Goal: Task Accomplishment & Management: Manage account settings

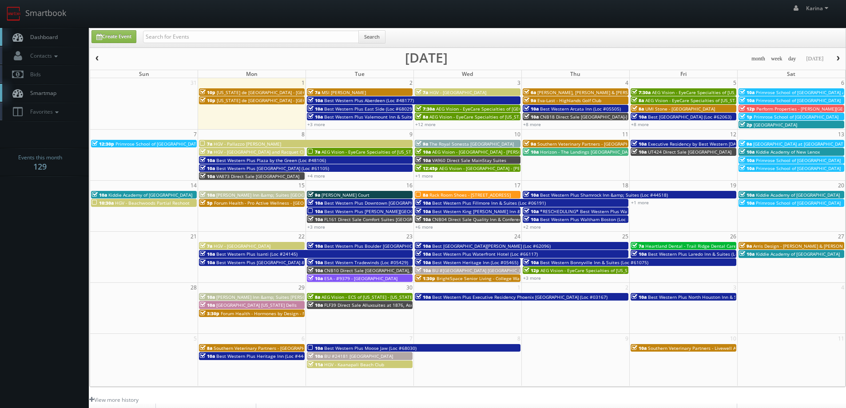
click at [49, 42] on link "Dashboard" at bounding box center [44, 37] width 89 height 18
click at [55, 32] on link "Dashboard" at bounding box center [44, 37] width 89 height 18
click at [59, 40] on link "Dashboard" at bounding box center [44, 37] width 89 height 18
click at [40, 39] on span "Dashboard" at bounding box center [42, 37] width 32 height 8
click at [46, 34] on span "Dashboard" at bounding box center [42, 37] width 32 height 8
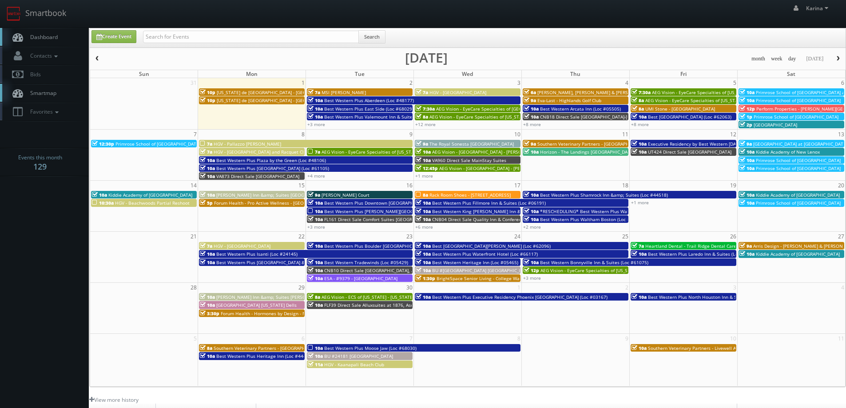
click at [36, 31] on link "Dashboard" at bounding box center [44, 37] width 89 height 18
click at [41, 41] on link "Dashboard" at bounding box center [44, 37] width 89 height 18
click at [540, 278] on link "+3 more" at bounding box center [532, 278] width 18 height 6
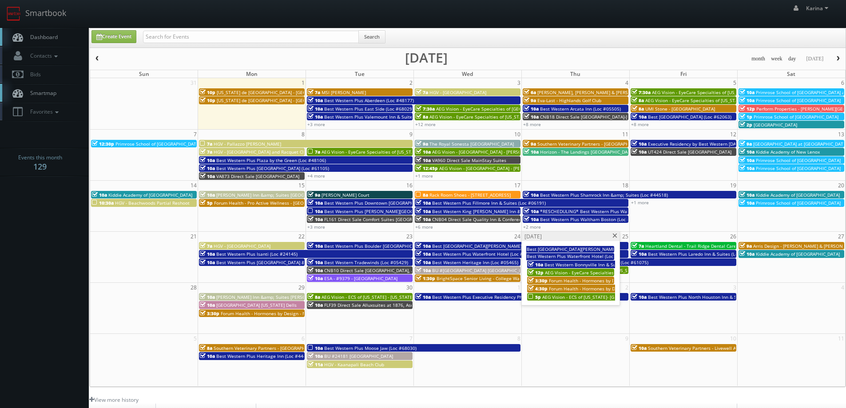
click at [570, 297] on span "AEG Vision - ECS of [US_STATE]- [GEOGRAPHIC_DATA]" at bounding box center [597, 297] width 111 height 6
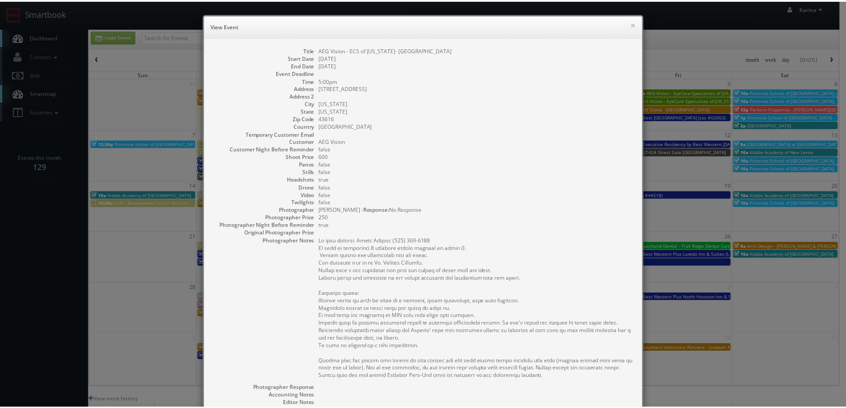
scroll to position [161, 0]
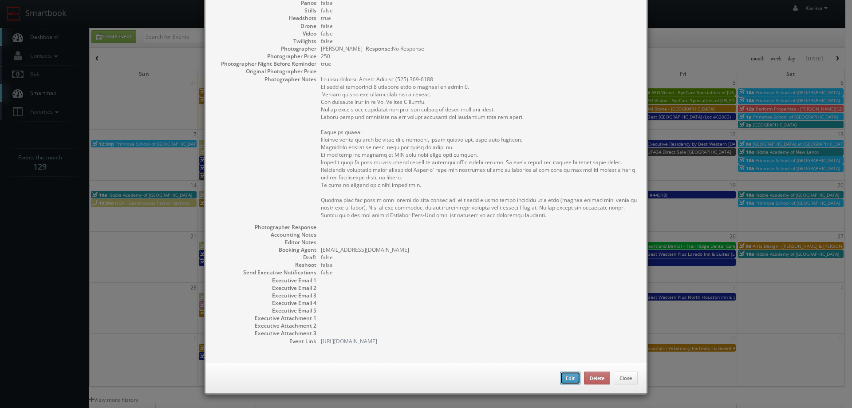
click at [564, 380] on button "Edit" at bounding box center [570, 378] width 20 height 13
type input "AEG Vision - ECS of [US_STATE]- [GEOGRAPHIC_DATA]"
type input "3017 Navarre Ave"
type input "[US_STATE]"
type input "43616"
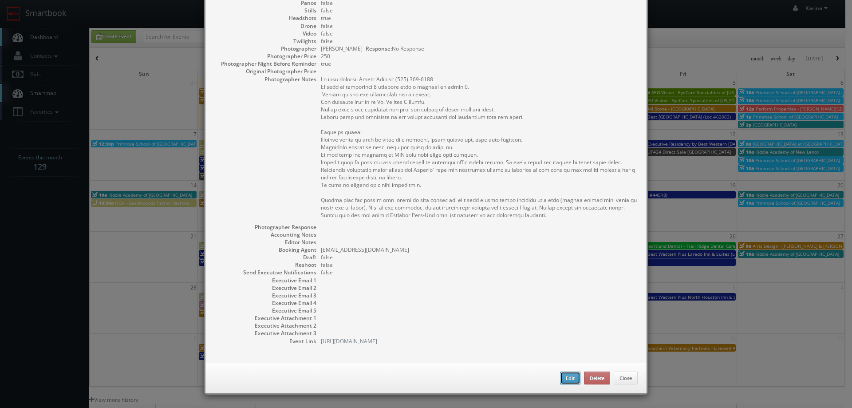
type input "600"
checkbox input "true"
type input "09/25/2025"
type input "09/26/2025"
type input "5:00pm"
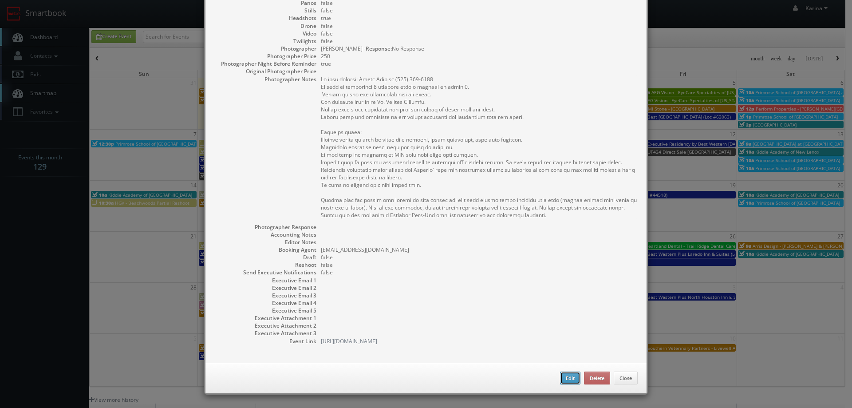
checkbox input "true"
type textarea "On site contact: Paula Coleman (419) 693-4488 We will be delivering 1 headshot …"
type input "600"
type input "250"
select select "[US_STATE]"
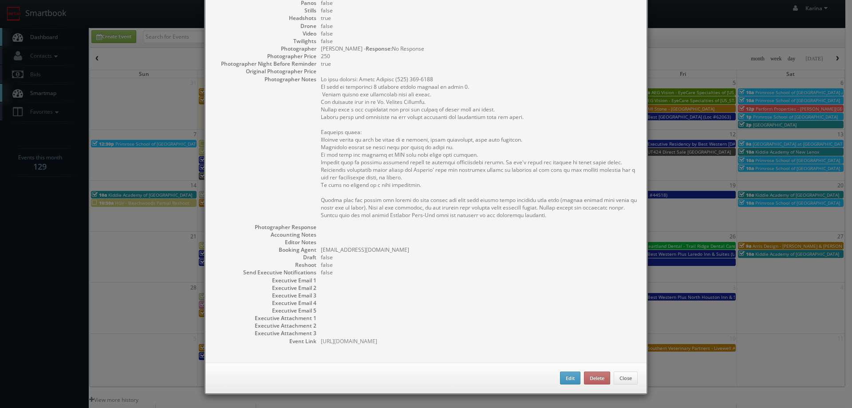
select select "[EMAIL_ADDRESS][DOMAIN_NAME]"
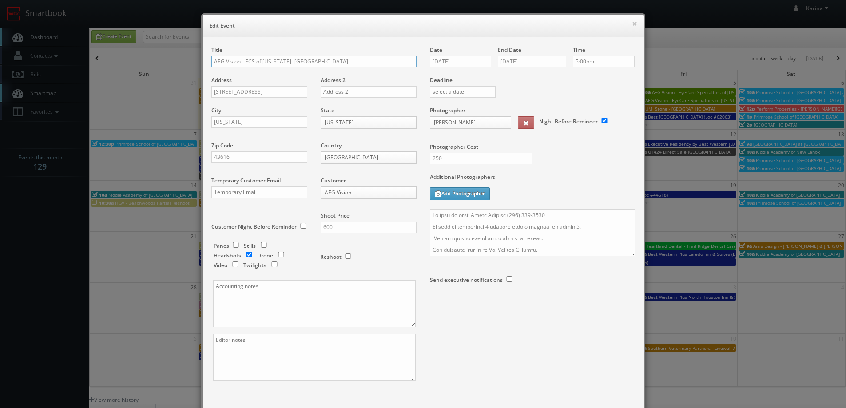
scroll to position [52, 0]
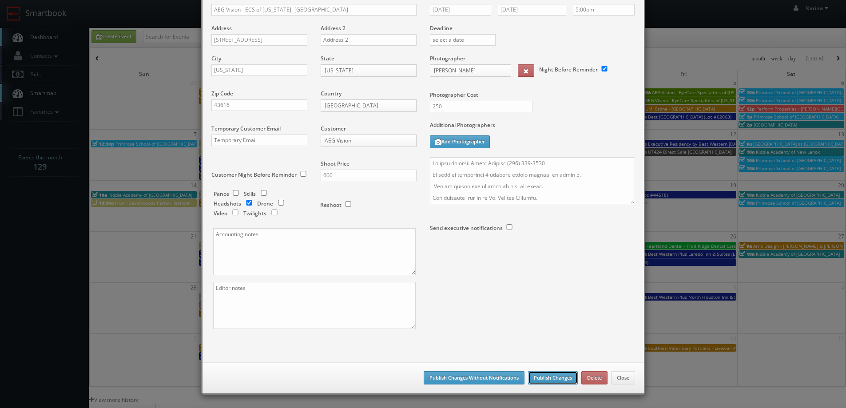
click at [556, 381] on button "Publish Changes" at bounding box center [553, 377] width 50 height 13
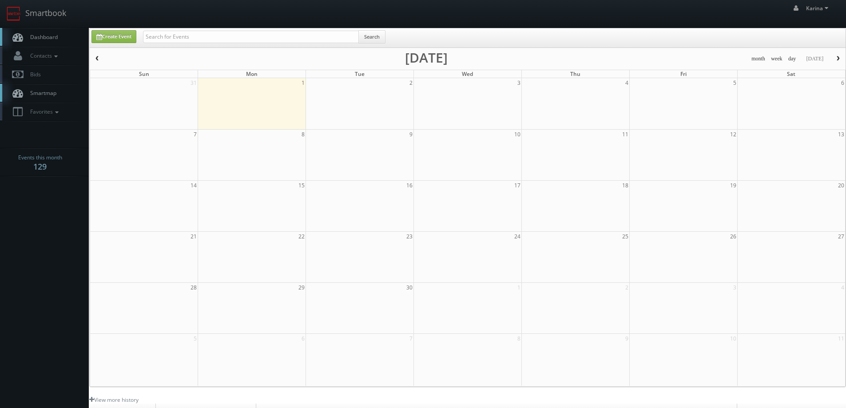
click at [31, 38] on span "Dashboard" at bounding box center [42, 37] width 32 height 8
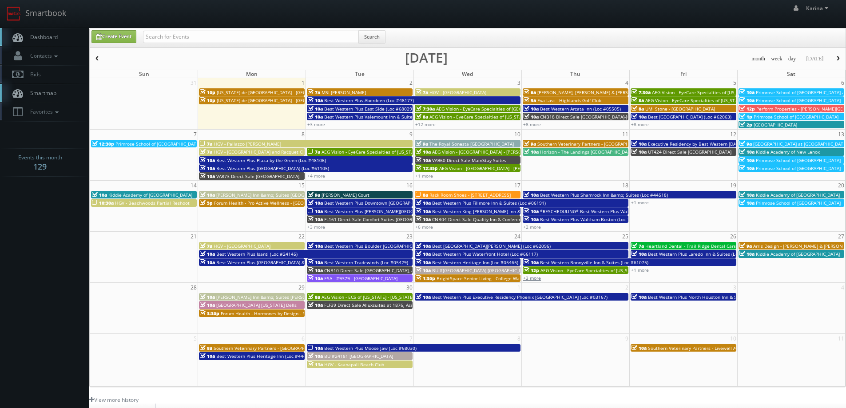
click at [530, 279] on link "+3 more" at bounding box center [532, 278] width 18 height 6
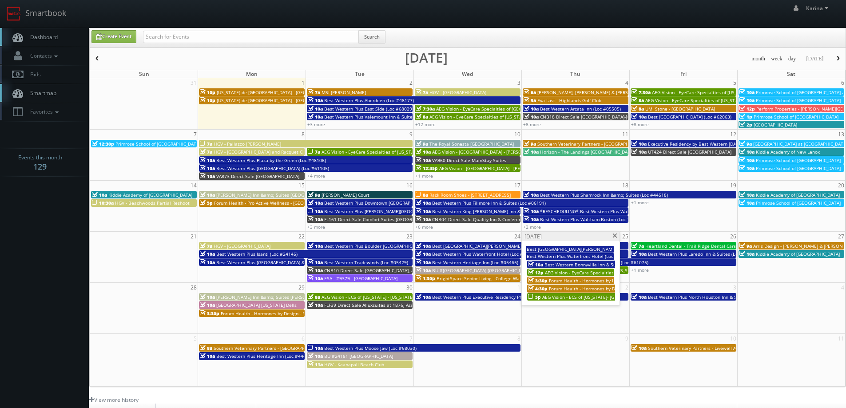
click at [615, 235] on span at bounding box center [615, 235] width 6 height 5
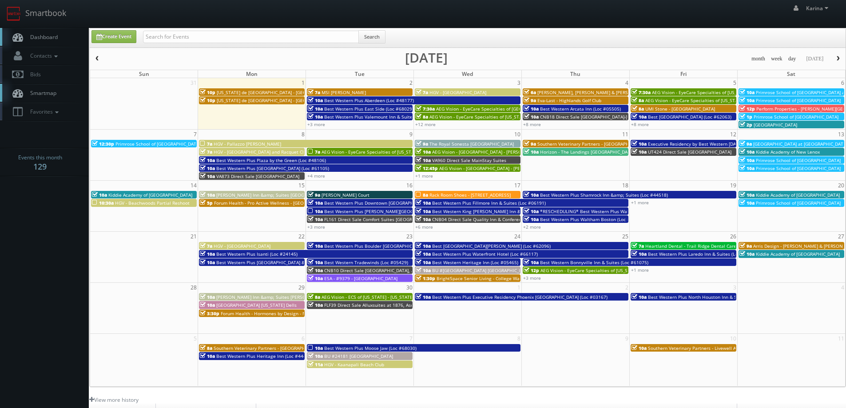
click at [457, 193] on span "Rack Room Shoes - [STREET_ADDRESS]" at bounding box center [469, 195] width 81 height 6
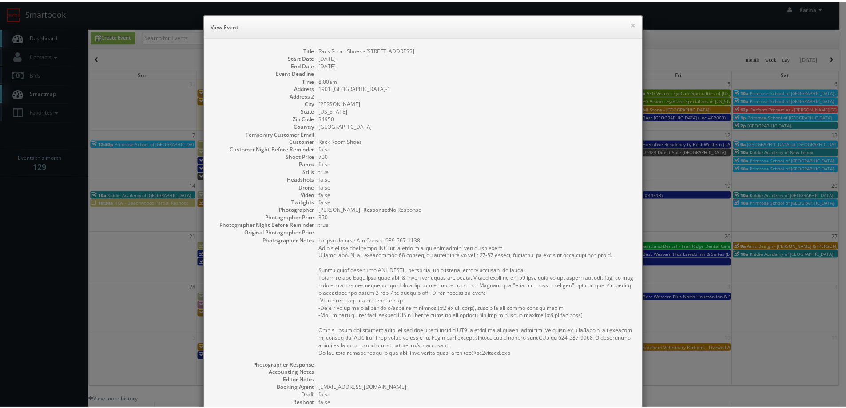
scroll to position [139, 0]
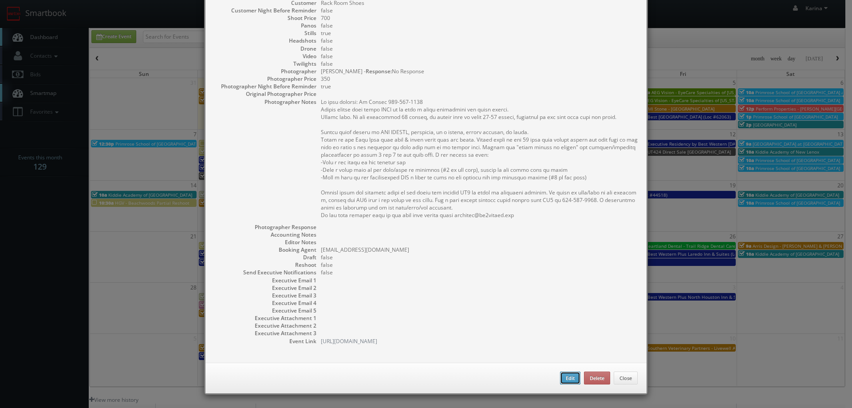
click at [570, 376] on button "Edit" at bounding box center [570, 378] width 20 height 13
type input "Rack Room Shoes - [STREET_ADDRESS]"
type input "1901 [GEOGRAPHIC_DATA]-1"
type input "[PERSON_NAME]"
type input "34950"
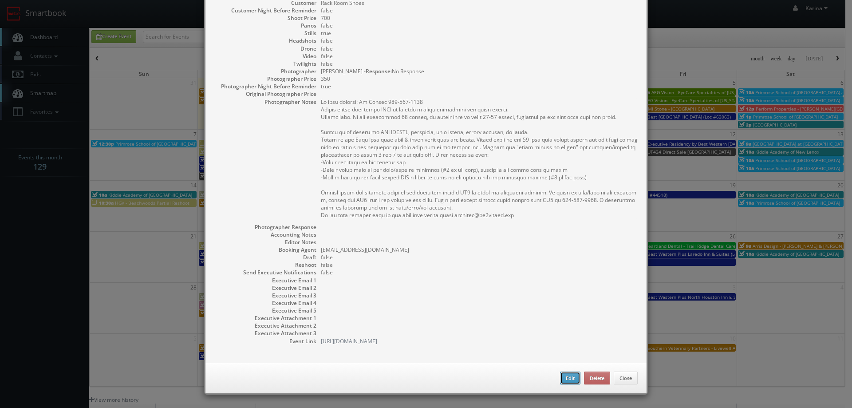
type input "700"
checkbox input "true"
type input "09/17/2025"
type input "8:00am"
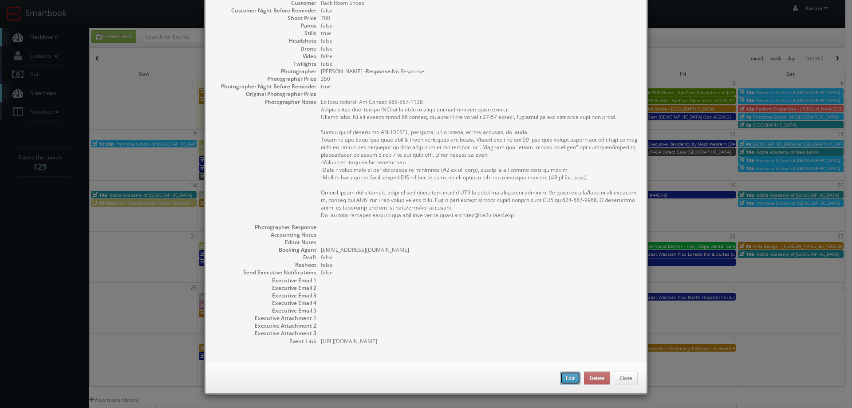
checkbox input "true"
type textarea "On site contact: Ed Dardon 772-807-0842 Please upload this shoot ASAP as we hav…"
select select "[US_STATE]"
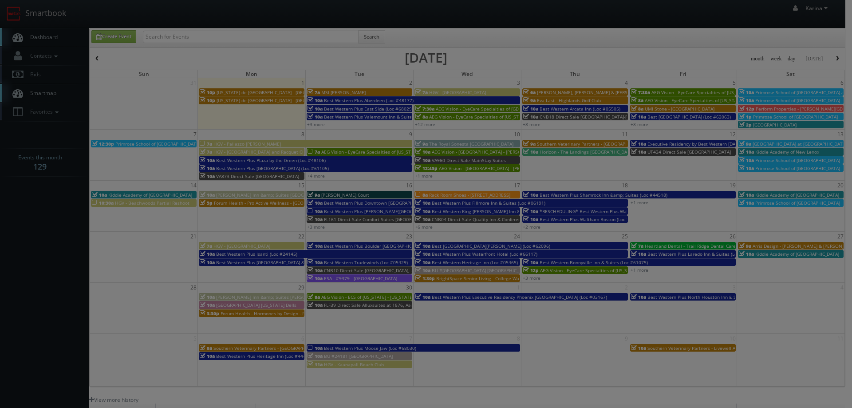
type input "350"
select select "fake123rackroom@mg.cs3calendar.com"
select select "sunshinelensrealtymedia@gmail.com"
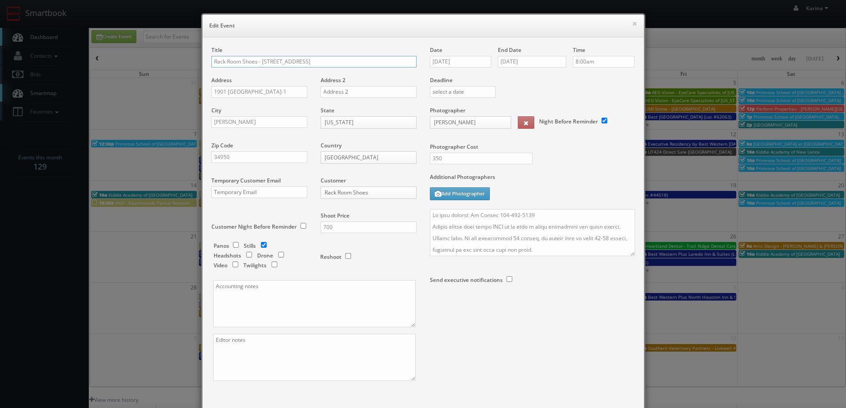
scroll to position [52, 0]
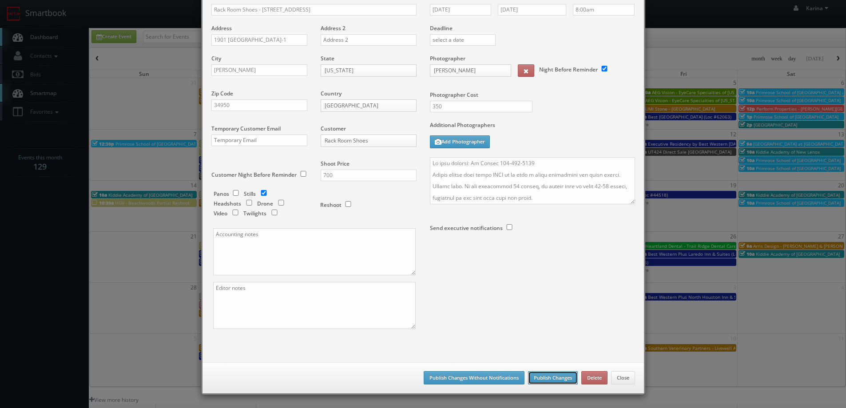
drag, startPoint x: 546, startPoint y: 380, endPoint x: 545, endPoint y: 375, distance: 5.4
click at [545, 380] on button "Publish Changes" at bounding box center [553, 377] width 50 height 13
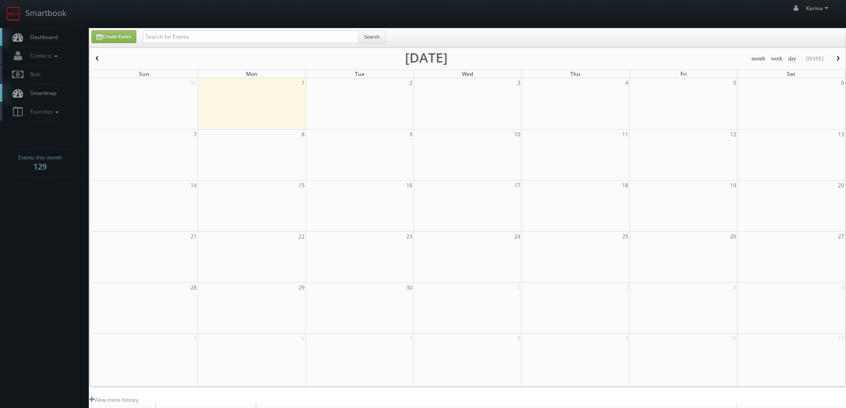
click at [48, 36] on span "Dashboard" at bounding box center [42, 37] width 32 height 8
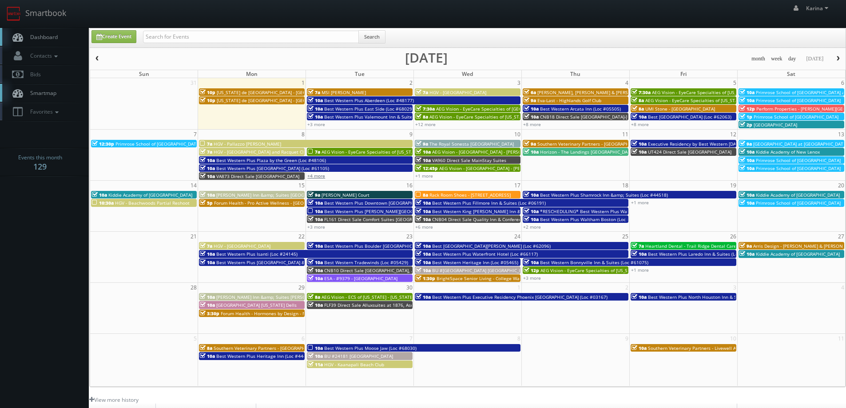
click at [314, 175] on link "+4 more" at bounding box center [316, 176] width 18 height 6
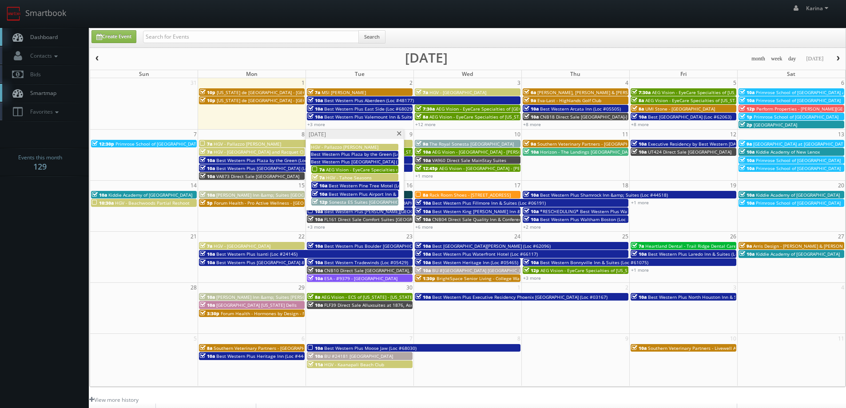
click at [346, 169] on span "AEG Vision - EyeCare Specialties of [US_STATE] – EyeCare in [GEOGRAPHIC_DATA]" at bounding box center [411, 169] width 171 height 6
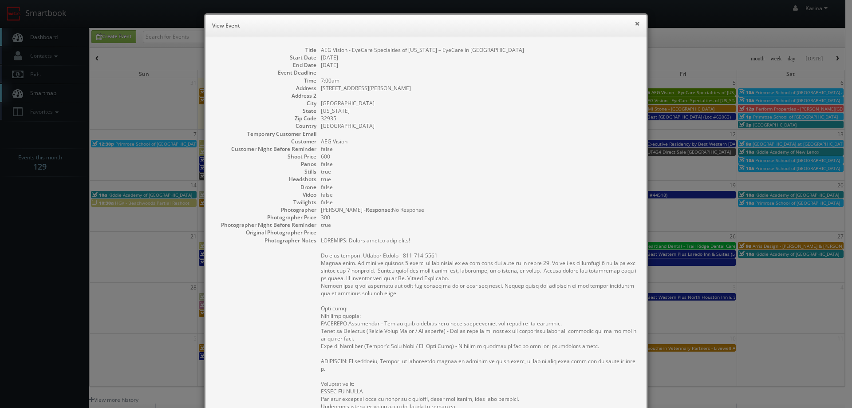
click at [637, 21] on div "× View Event" at bounding box center [426, 26] width 441 height 23
click at [635, 22] on button "×" at bounding box center [637, 23] width 5 height 6
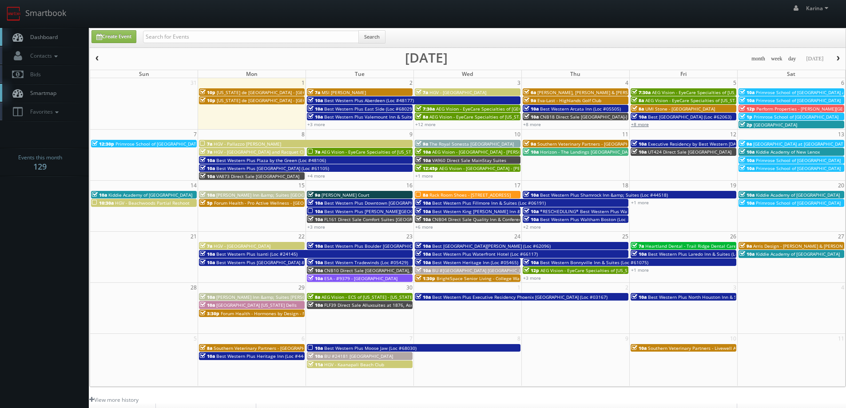
click at [640, 124] on link "+8 more" at bounding box center [640, 124] width 18 height 6
click at [41, 36] on span "Dashboard" at bounding box center [42, 37] width 32 height 8
click at [56, 37] on span "Dashboard" at bounding box center [42, 37] width 32 height 8
click at [59, 37] on link "Dashboard" at bounding box center [44, 37] width 89 height 18
click at [425, 126] on link "+12 more" at bounding box center [425, 124] width 20 height 6
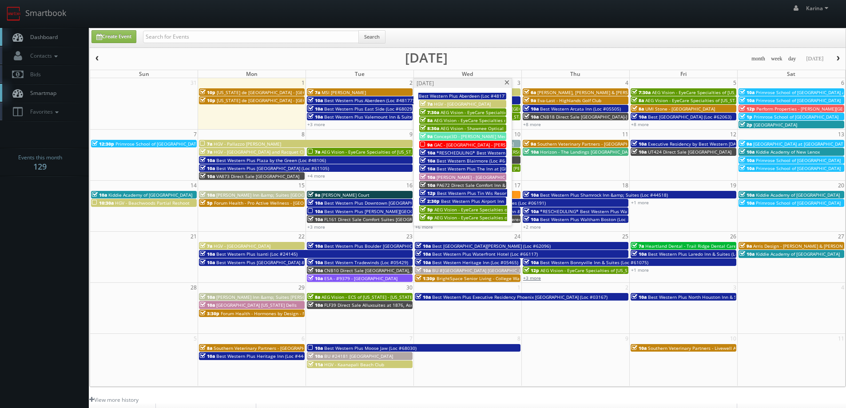
click at [533, 277] on link "+3 more" at bounding box center [532, 278] width 18 height 6
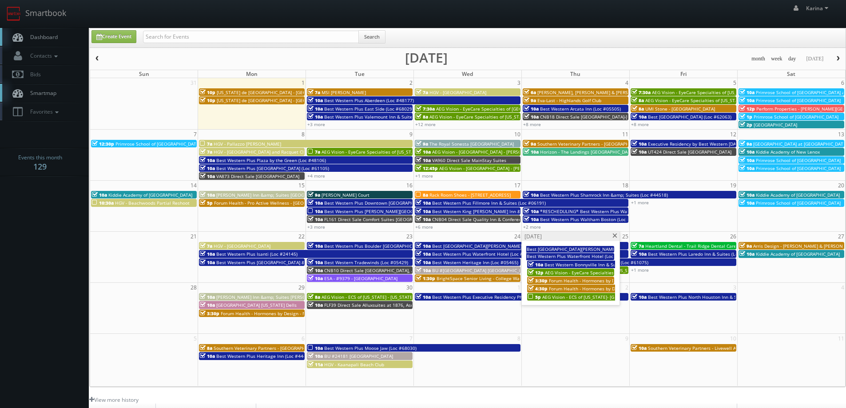
click at [549, 297] on span "AEG Vision - ECS of [US_STATE]- [GEOGRAPHIC_DATA]" at bounding box center [597, 297] width 111 height 6
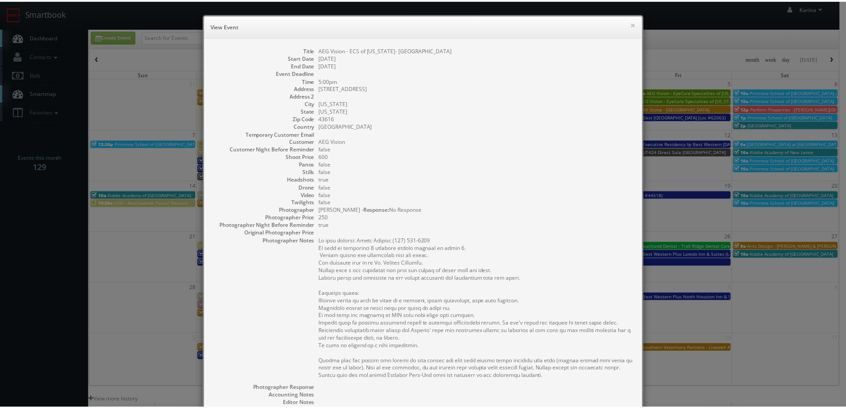
scroll to position [161, 0]
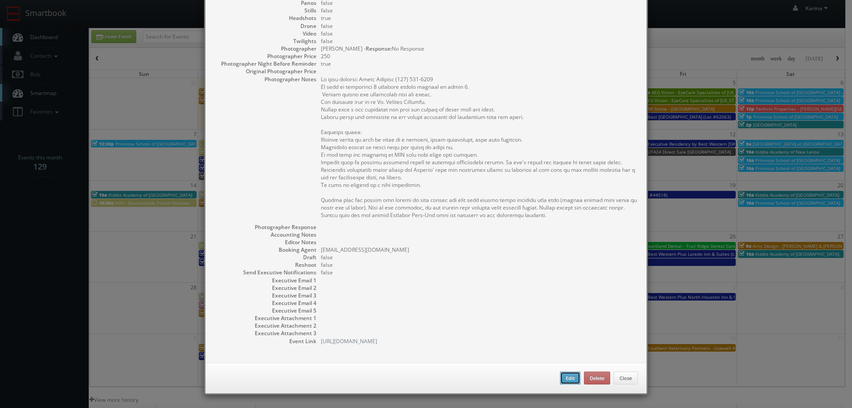
click at [568, 379] on button "Edit" at bounding box center [570, 378] width 20 height 13
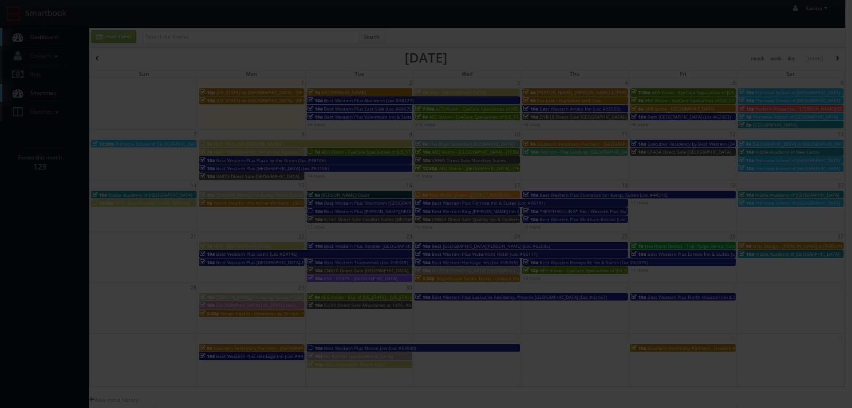
type input "600"
type input "250"
select select "fake4299@mg.cs3calendar.com"
select select "info@nickamrhein.com"
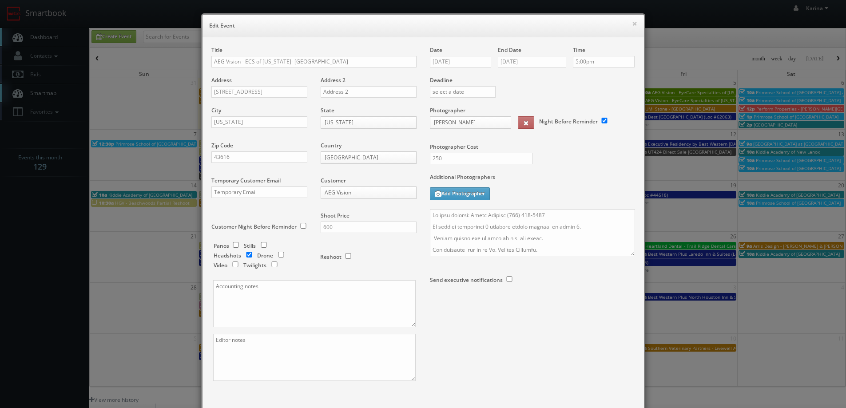
scroll to position [52, 0]
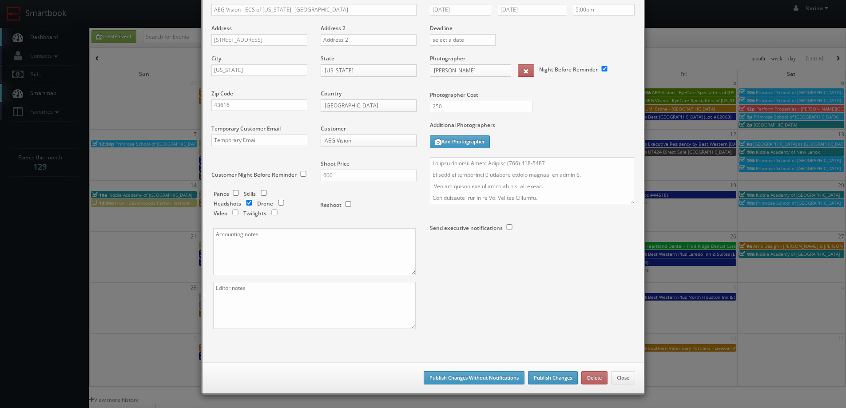
click at [554, 372] on div "Save as draft Publish Changes Without Notifications Publish Changes Delete Close" at bounding box center [422, 377] width 441 height 31
click at [551, 377] on button "Publish Changes" at bounding box center [553, 377] width 50 height 13
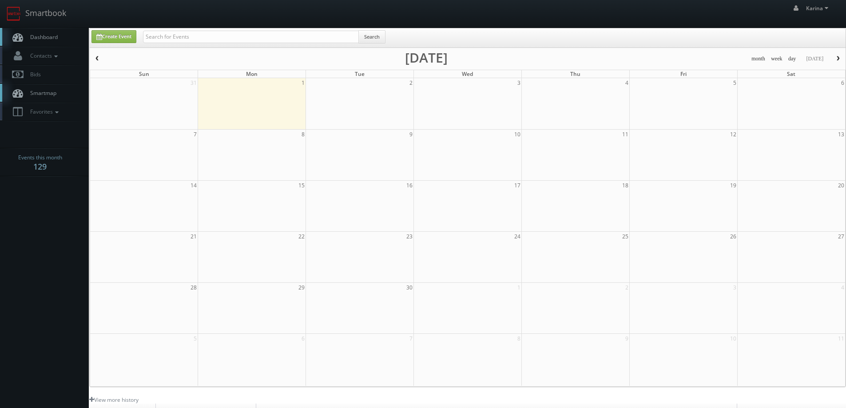
click at [44, 34] on span "Dashboard" at bounding box center [42, 37] width 32 height 8
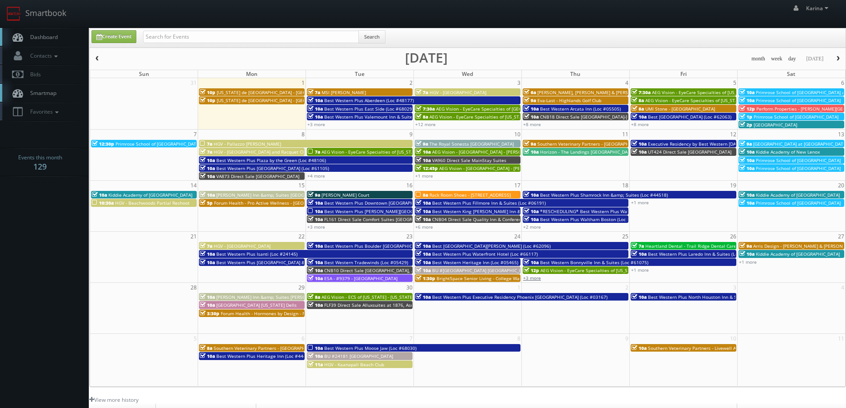
click at [532, 278] on link "+3 more" at bounding box center [532, 278] width 18 height 6
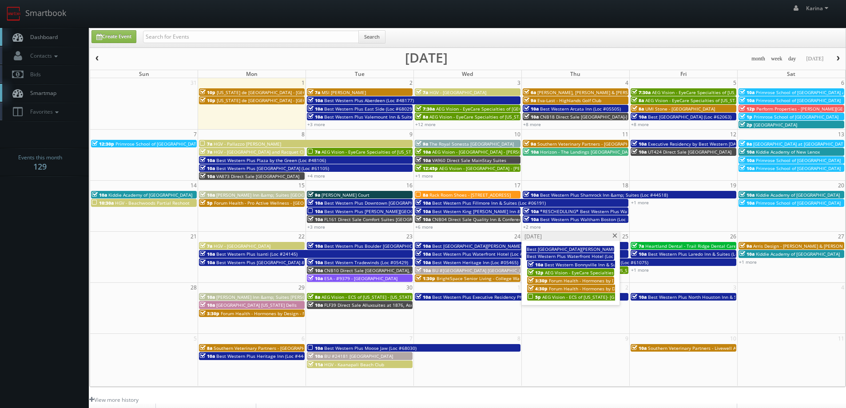
click at [51, 41] on link "Dashboard" at bounding box center [44, 37] width 89 height 18
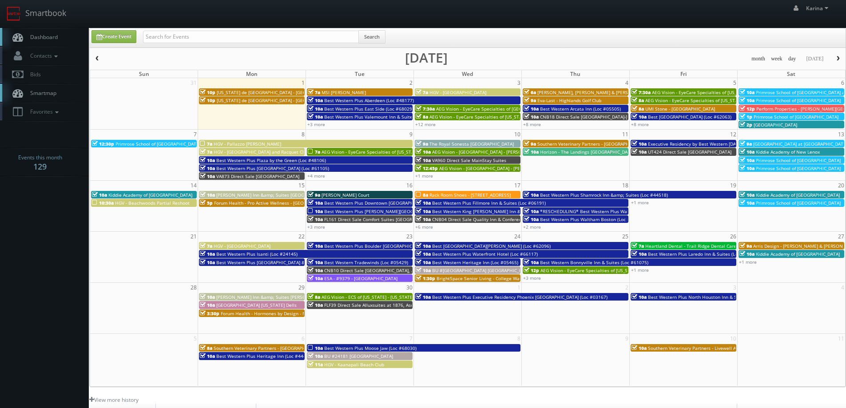
click at [47, 341] on body "Smartbook Toggle Side Navigation Toggle Top Navigation Karina Karina Profile Lo…" at bounding box center [423, 285] width 846 height 570
click at [52, 36] on span "Dashboard" at bounding box center [42, 37] width 32 height 8
click at [536, 277] on link "+3 more" at bounding box center [532, 278] width 18 height 6
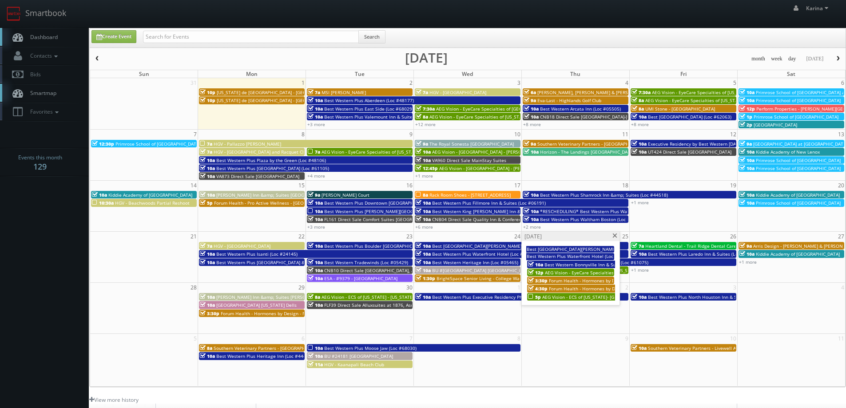
click at [53, 35] on span "Dashboard" at bounding box center [42, 37] width 32 height 8
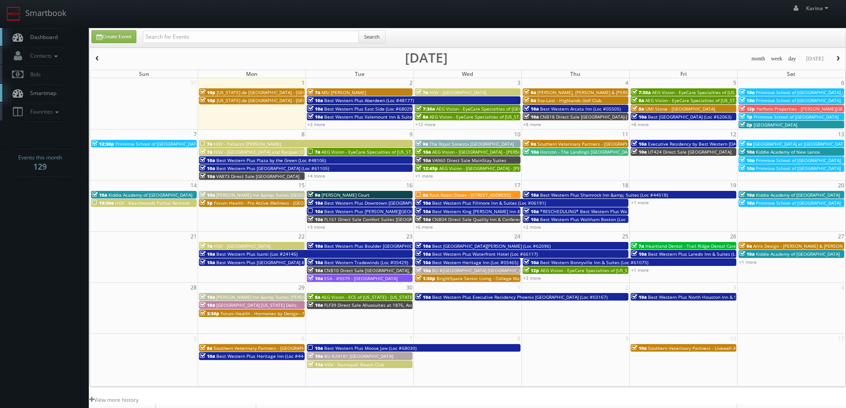
click at [48, 41] on link "Dashboard" at bounding box center [44, 37] width 89 height 18
click at [54, 37] on span "Dashboard" at bounding box center [42, 37] width 32 height 8
click at [41, 36] on span "Dashboard" at bounding box center [42, 37] width 32 height 8
click at [47, 91] on span "Smartmap" at bounding box center [41, 93] width 31 height 8
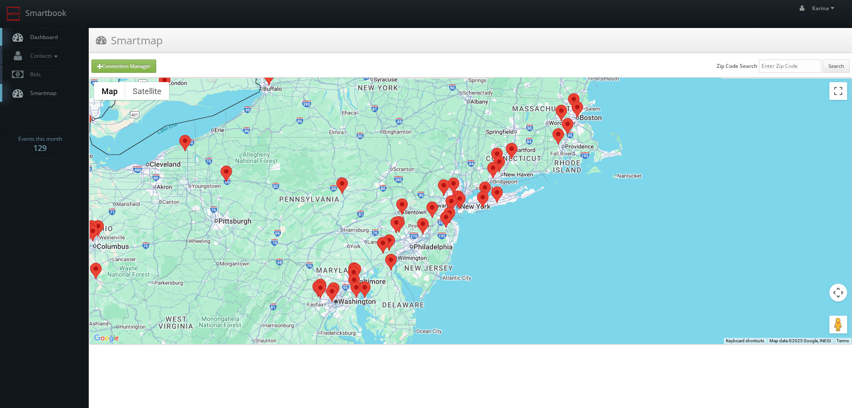
drag, startPoint x: 575, startPoint y: 116, endPoint x: 527, endPoint y: 298, distance: 188.2
click at [527, 298] on div at bounding box center [471, 211] width 762 height 266
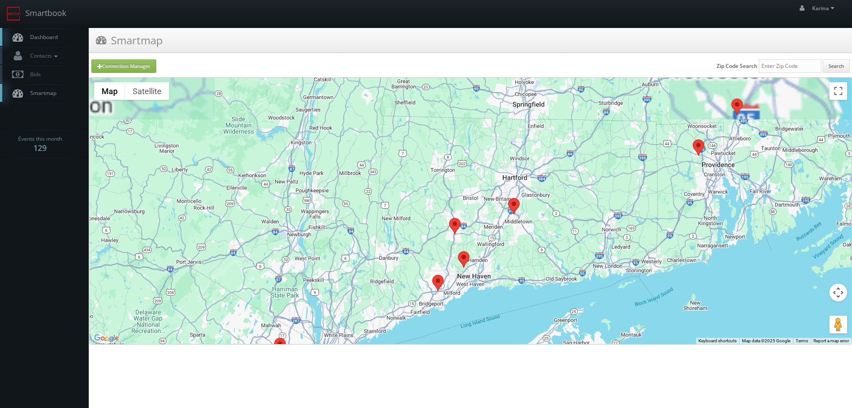
drag, startPoint x: 590, startPoint y: 138, endPoint x: 533, endPoint y: 342, distance: 211.8
click at [540, 370] on html "Smartbook Toggle Side Navigation Toggle Top Navigation [PERSON_NAME] [PERSON_NA…" at bounding box center [426, 204] width 852 height 408
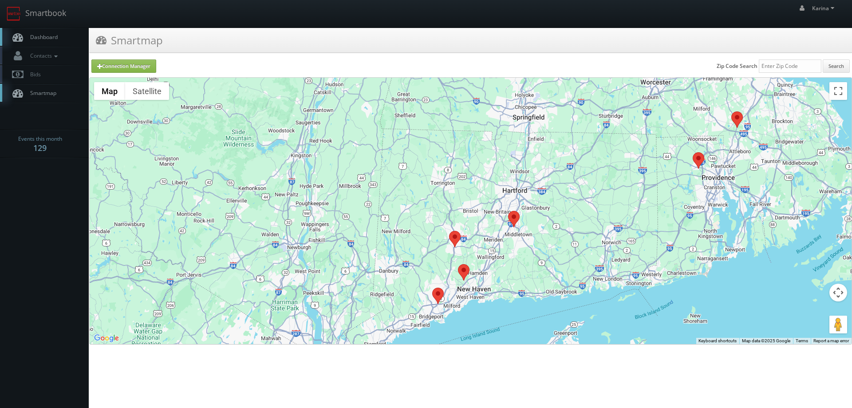
click at [508, 211] on area at bounding box center [508, 211] width 0 height 0
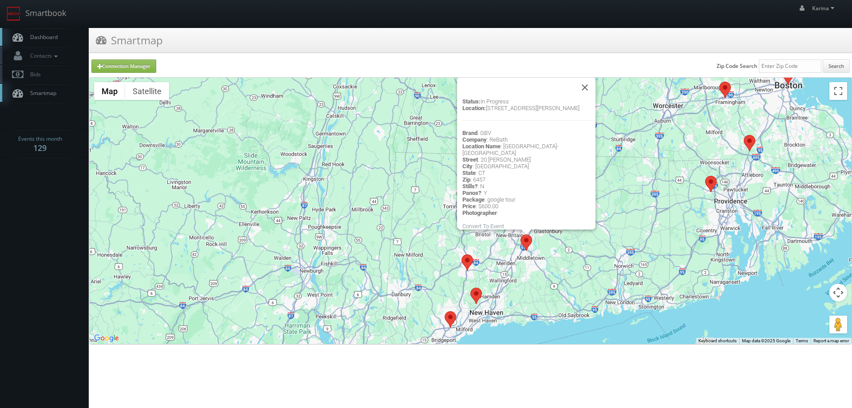
drag, startPoint x: 548, startPoint y: 298, endPoint x: 564, endPoint y: 263, distance: 39.1
click at [565, 262] on div "Status: In Progress Location: [STREET_ADDRESS][PERSON_NAME] Brand : GBV Company…" at bounding box center [471, 211] width 762 height 266
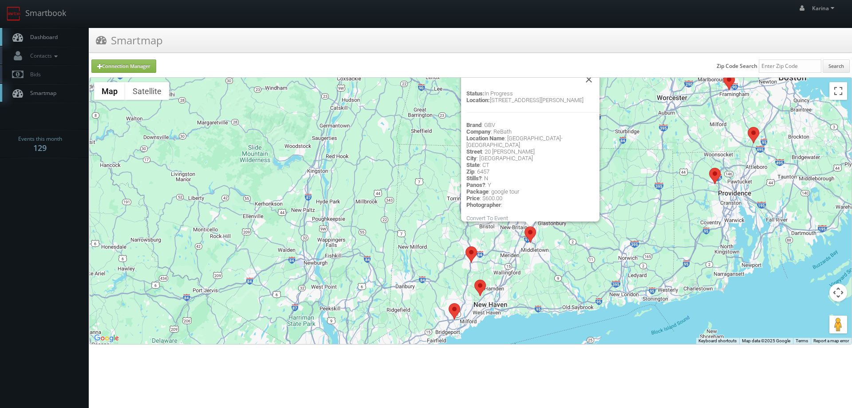
click at [466, 246] on area at bounding box center [466, 246] width 0 height 0
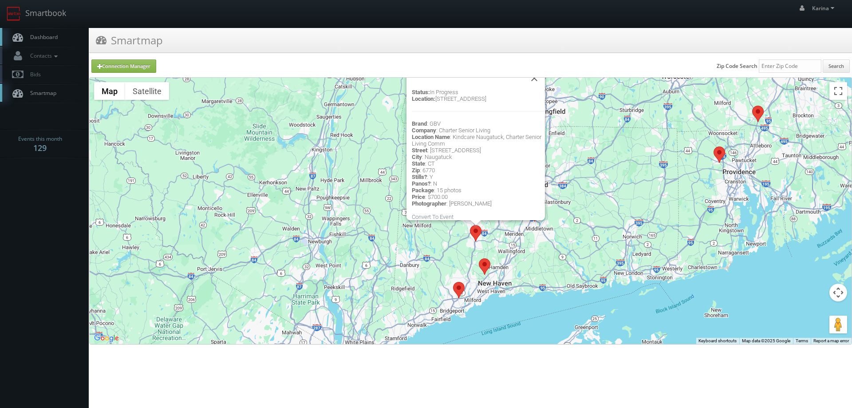
drag, startPoint x: 550, startPoint y: 315, endPoint x: 554, endPoint y: 272, distance: 43.3
click at [554, 272] on div "Status: In Progress Location: [STREET_ADDRESS] Brand : GBV Company : Charter Se…" at bounding box center [471, 211] width 762 height 266
click at [479, 258] on area at bounding box center [479, 258] width 0 height 0
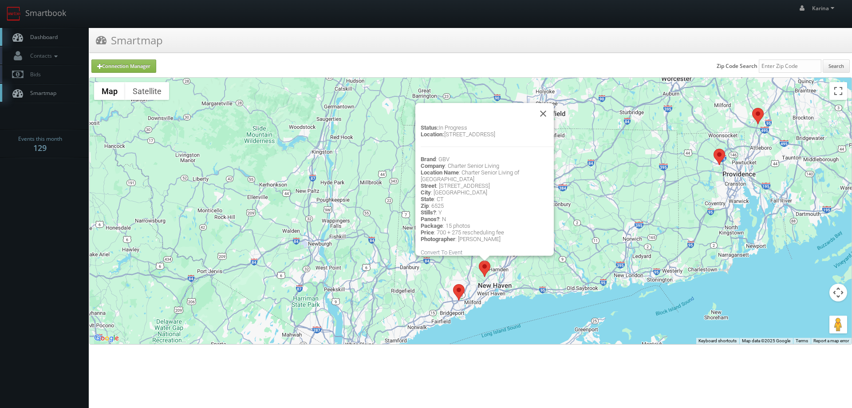
click at [453, 284] on area at bounding box center [453, 284] width 0 height 0
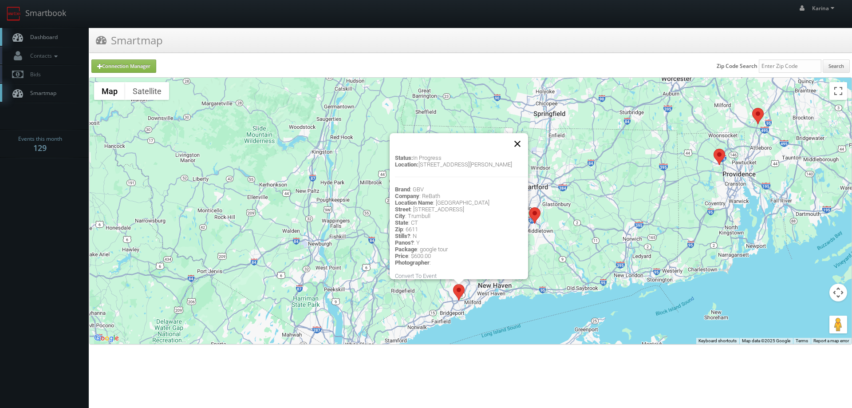
click at [519, 139] on button "Close" at bounding box center [517, 143] width 21 height 21
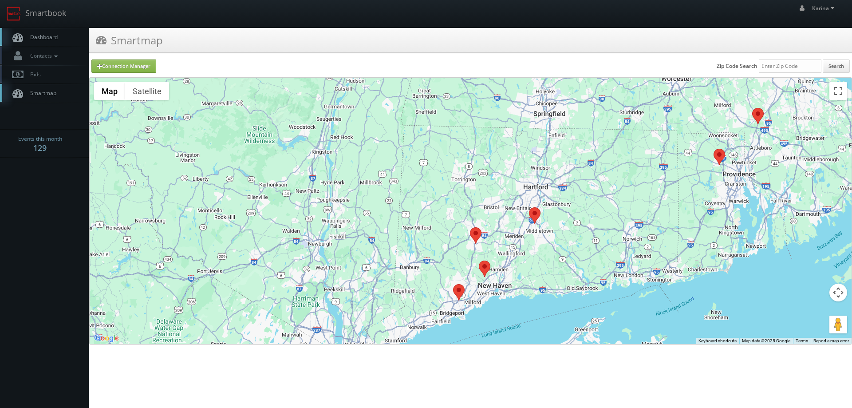
click at [470, 227] on area at bounding box center [470, 227] width 0 height 0
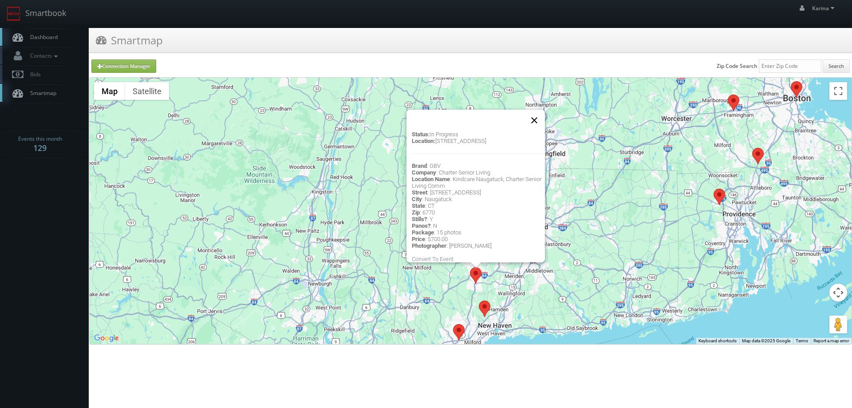
click at [536, 113] on button "Close" at bounding box center [534, 120] width 21 height 21
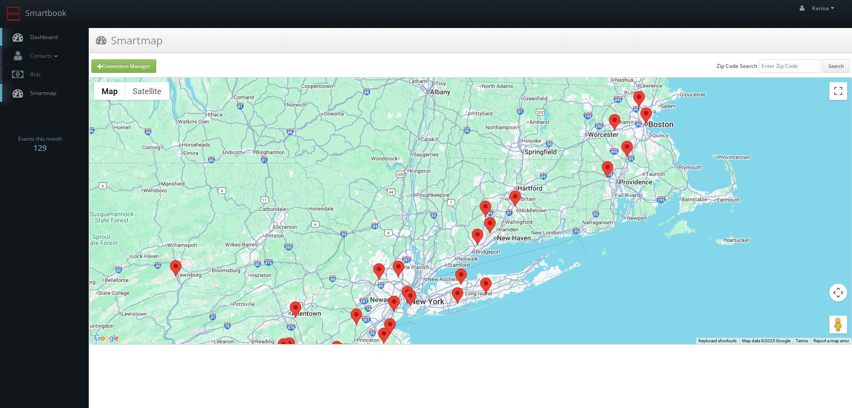
drag, startPoint x: 527, startPoint y: 274, endPoint x: 514, endPoint y: 216, distance: 60.1
click at [514, 216] on div at bounding box center [471, 211] width 762 height 266
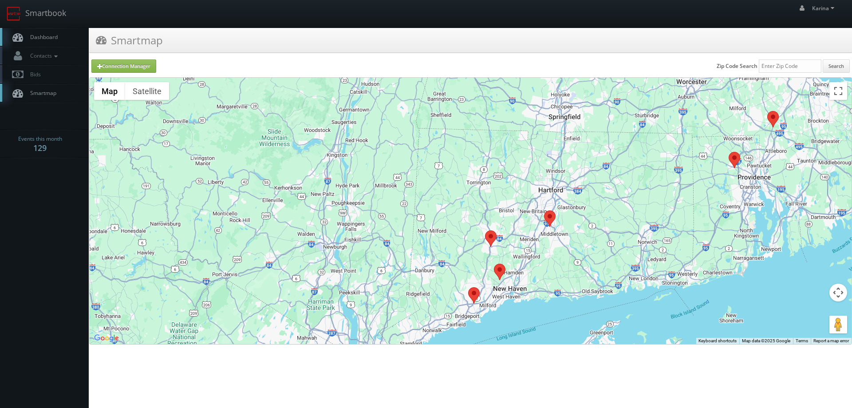
click at [494, 264] on area at bounding box center [494, 264] width 0 height 0
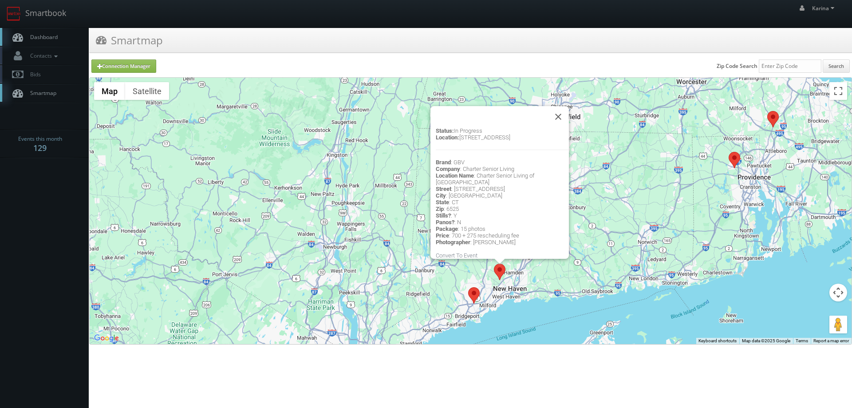
click at [468, 287] on area at bounding box center [468, 287] width 0 height 0
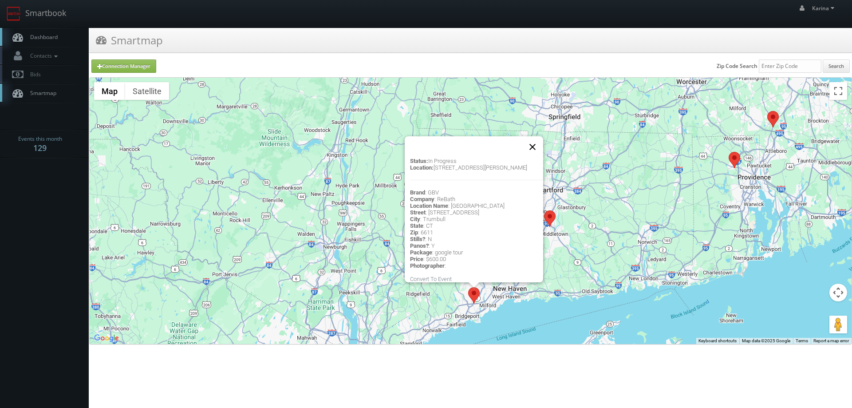
click at [531, 138] on button "Close" at bounding box center [532, 146] width 21 height 21
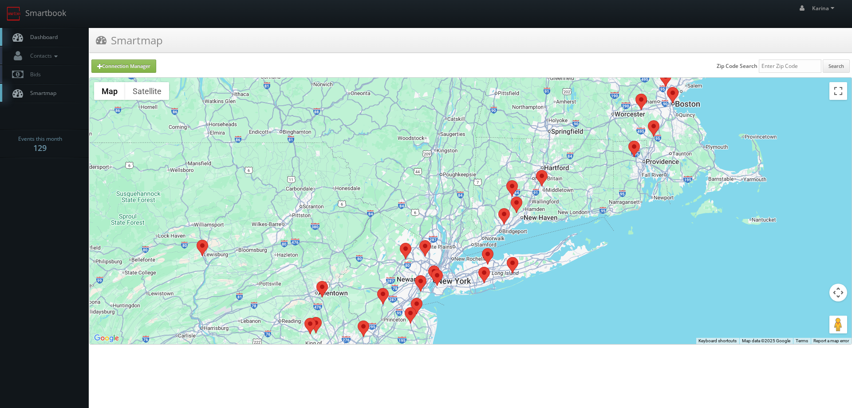
drag, startPoint x: 529, startPoint y: 309, endPoint x: 527, endPoint y: 234, distance: 75.5
click at [527, 234] on div at bounding box center [471, 211] width 762 height 266
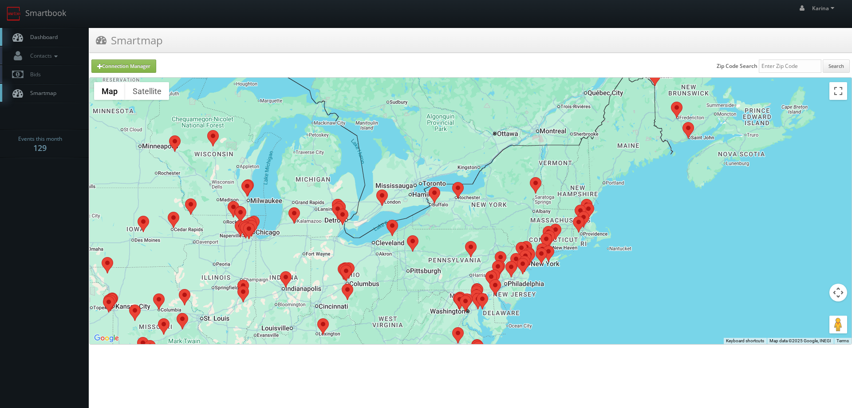
drag, startPoint x: 493, startPoint y: 246, endPoint x: 527, endPoint y: 263, distance: 38.7
click at [517, 258] on area at bounding box center [517, 258] width 0 height 0
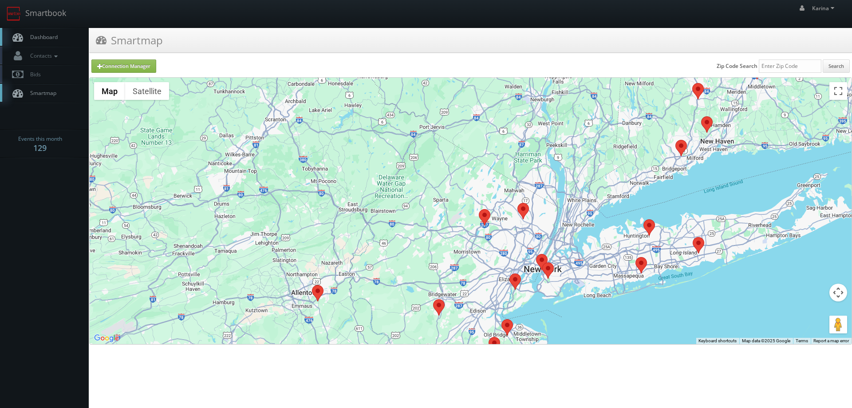
click at [676, 140] on area at bounding box center [676, 140] width 0 height 0
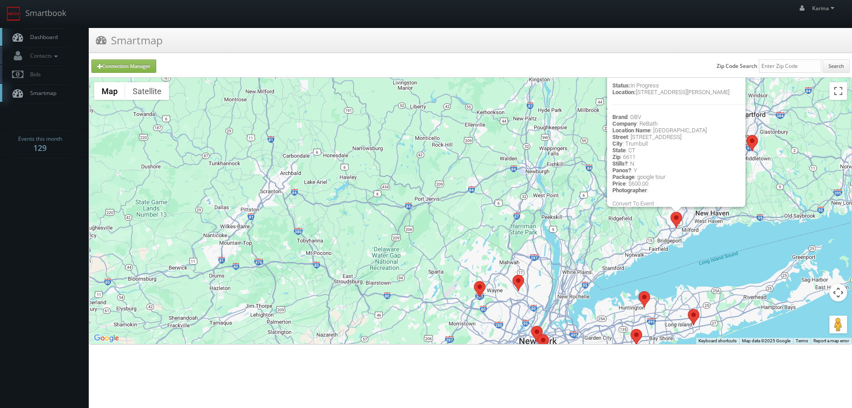
drag, startPoint x: 704, startPoint y: 300, endPoint x: 699, endPoint y: 250, distance: 50.0
click at [699, 250] on div "Status: In Progress Location: [STREET_ADDRESS] Brand : GBV Company : ReBath Loc…" at bounding box center [471, 211] width 762 height 266
click at [708, 252] on div "Status: In Progress Location: [STREET_ADDRESS] Brand : GBV Company : ReBath Loc…" at bounding box center [471, 211] width 762 height 266
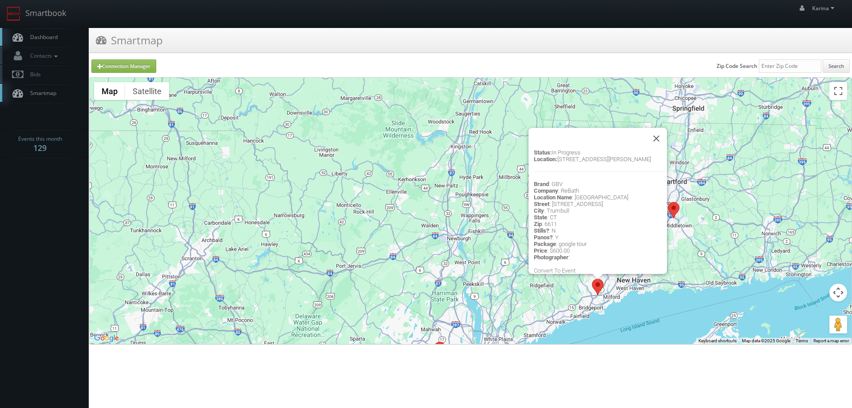
drag, startPoint x: 776, startPoint y: 169, endPoint x: 696, endPoint y: 236, distance: 104.3
click at [696, 236] on div "Status: In Progress Location: [STREET_ADDRESS] Brand : GBV Company : ReBath Loc…" at bounding box center [471, 211] width 762 height 266
click at [658, 130] on button "Close" at bounding box center [656, 138] width 21 height 21
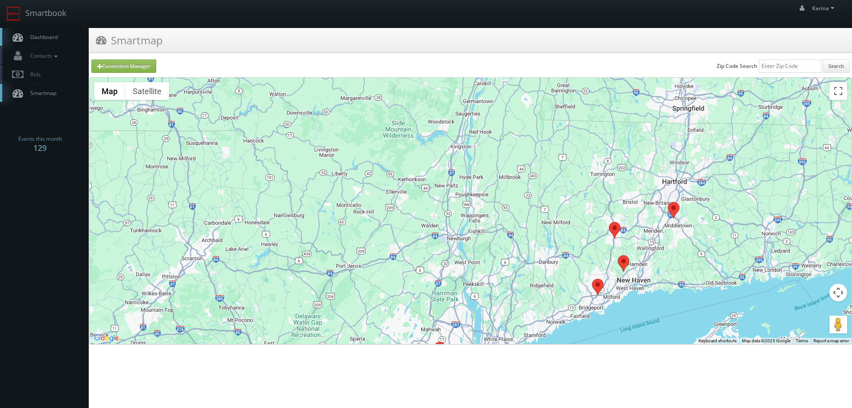
click at [668, 202] on area at bounding box center [668, 202] width 0 height 0
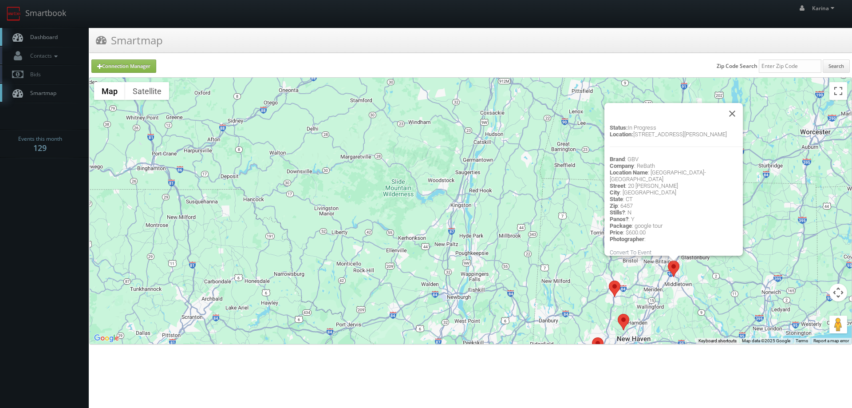
click at [709, 293] on div "Status: In Progress Location: [STREET_ADDRESS][PERSON_NAME] Brand : GBV Company…" at bounding box center [471, 211] width 762 height 266
click at [736, 116] on button "Close" at bounding box center [732, 113] width 21 height 21
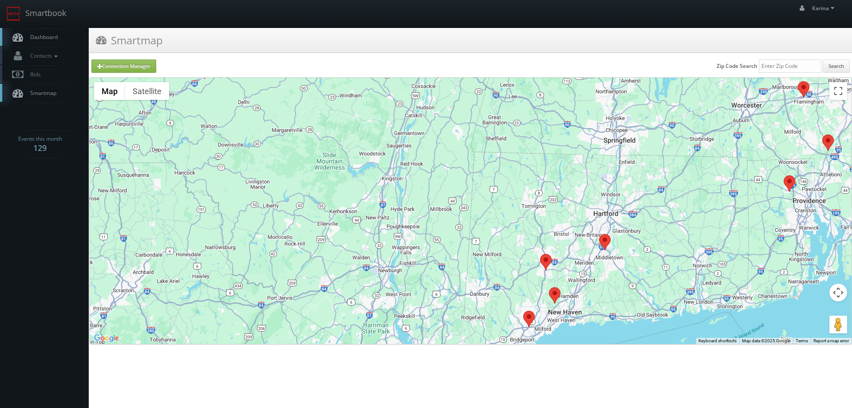
drag, startPoint x: 702, startPoint y: 293, endPoint x: 631, endPoint y: 264, distance: 77.2
click at [631, 264] on div at bounding box center [471, 211] width 762 height 266
click at [783, 175] on area at bounding box center [783, 175] width 0 height 0
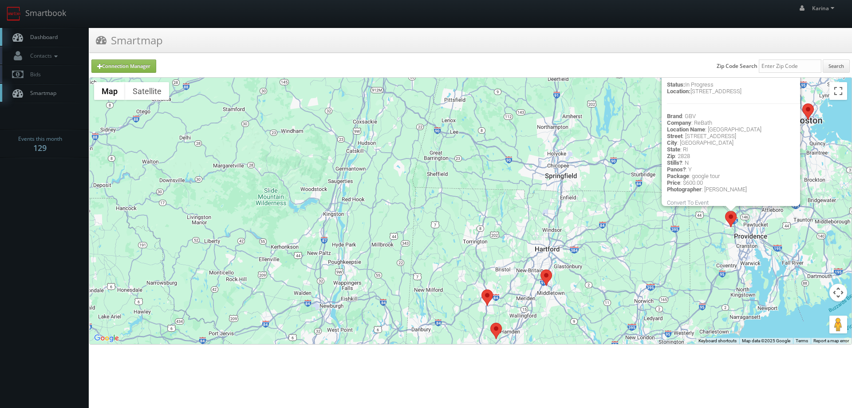
drag, startPoint x: 693, startPoint y: 296, endPoint x: 673, endPoint y: 238, distance: 61.8
click at [673, 238] on div "Status: In Progress Location: [STREET_ADDRESS] Brand : GBV Company : ReBath Loc…" at bounding box center [471, 211] width 762 height 266
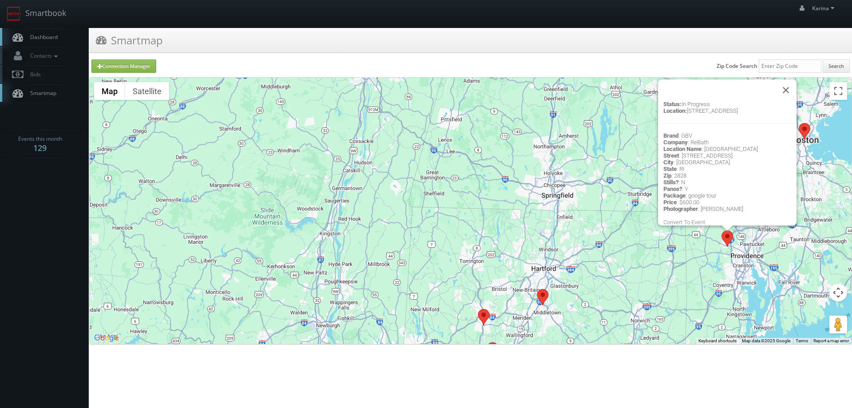
drag, startPoint x: 615, startPoint y: 231, endPoint x: 609, endPoint y: 260, distance: 29.0
click at [609, 260] on div "Status: In Progress Location: [STREET_ADDRESS] Brand : GBV Company : ReBath Loc…" at bounding box center [471, 211] width 762 height 266
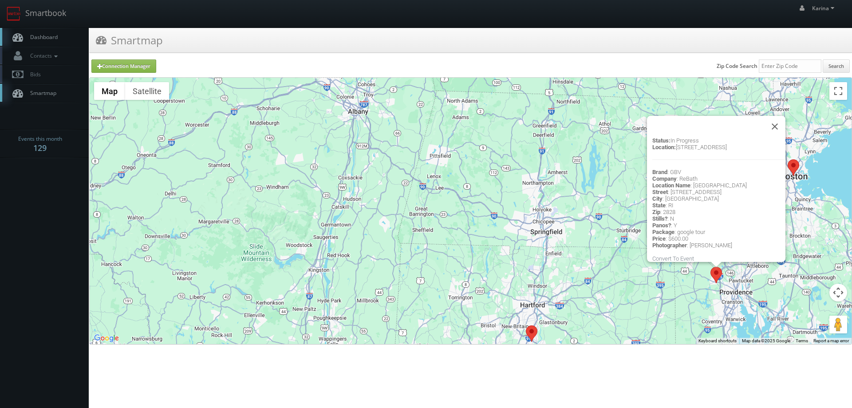
drag, startPoint x: 582, startPoint y: 206, endPoint x: 565, endPoint y: 268, distance: 64.5
click at [565, 268] on div "Status: In Progress Location: [STREET_ADDRESS] Brand : GBV Company : ReBath Loc…" at bounding box center [471, 211] width 762 height 266
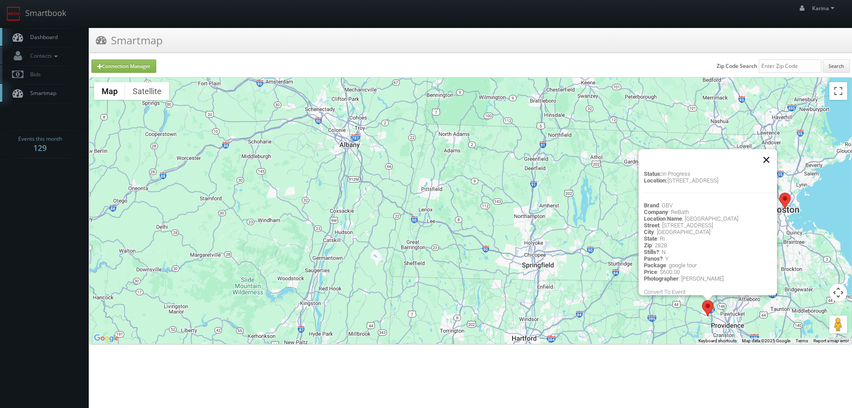
click at [768, 149] on button "Close" at bounding box center [766, 159] width 21 height 21
